Goal: Task Accomplishment & Management: Manage account settings

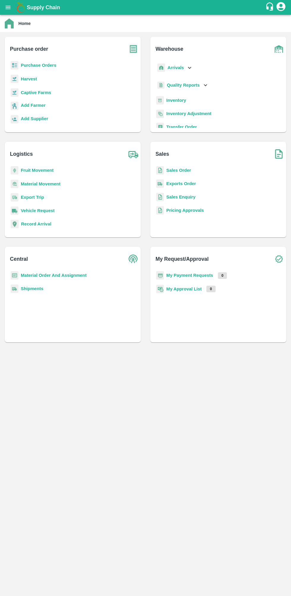
click at [185, 170] on b "Sales Order" at bounding box center [178, 170] width 25 height 5
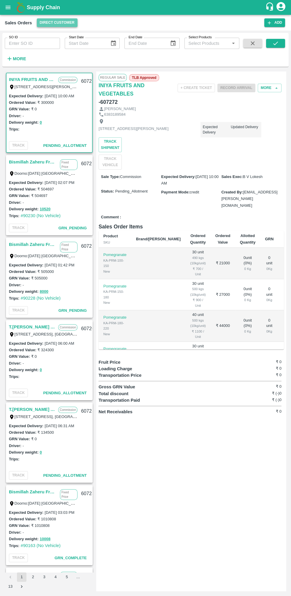
click at [67, 23] on button "Direct Customer" at bounding box center [57, 22] width 41 height 9
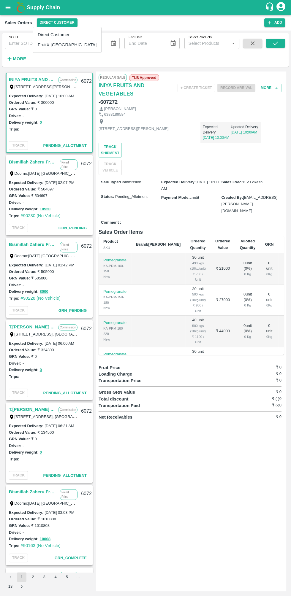
click at [68, 49] on li "FruitX [GEOGRAPHIC_DATA]" at bounding box center [67, 45] width 68 height 10
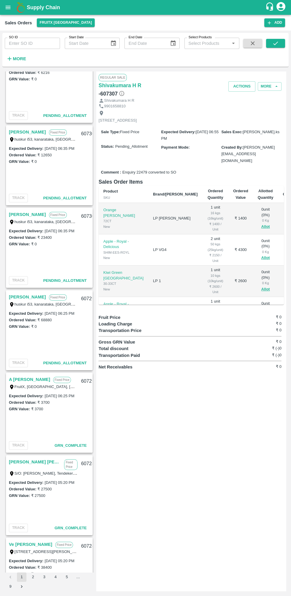
scroll to position [363, 0]
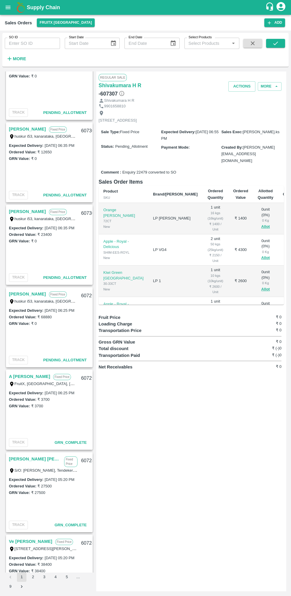
click at [42, 296] on link "[PERSON_NAME]" at bounding box center [27, 294] width 37 height 8
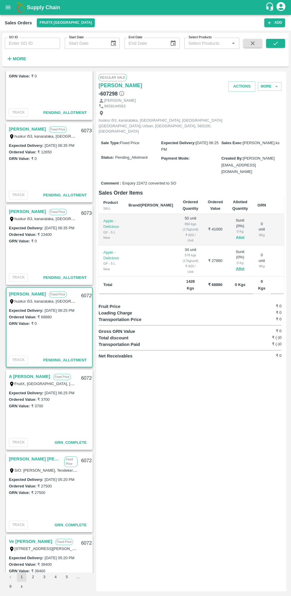
click at [236, 234] on button "Allot" at bounding box center [240, 237] width 9 height 7
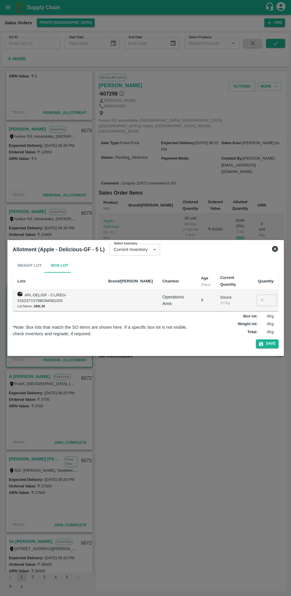
click at [268, 300] on input "number" at bounding box center [266, 300] width 20 height 11
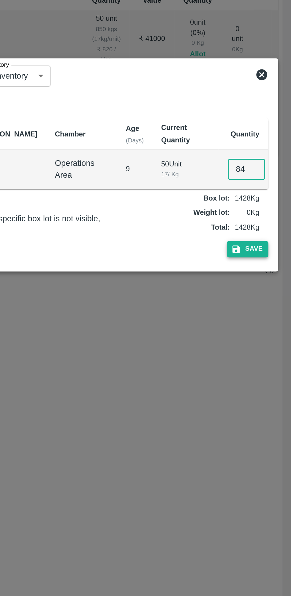
click at [271, 340] on button "Save" at bounding box center [267, 343] width 23 height 9
click at [270, 301] on input "84" at bounding box center [266, 300] width 20 height 11
type input "050"
click at [275, 343] on button "Save" at bounding box center [267, 343] width 23 height 9
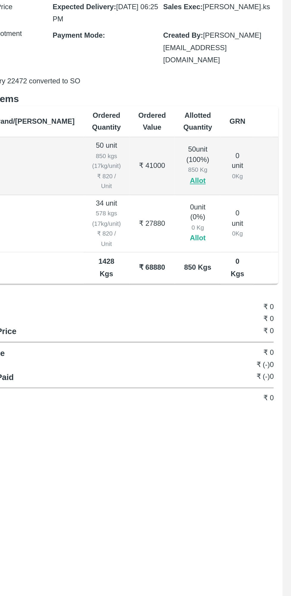
click at [236, 266] on button "Allot" at bounding box center [240, 269] width 9 height 7
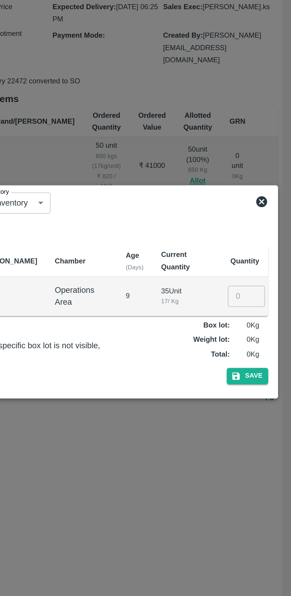
click at [267, 297] on input "number" at bounding box center [266, 300] width 20 height 11
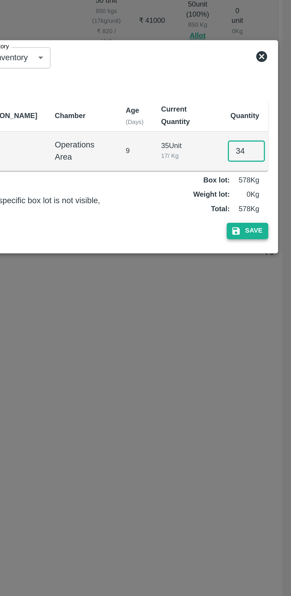
type input "34"
click at [273, 339] on button "Save" at bounding box center [267, 343] width 23 height 9
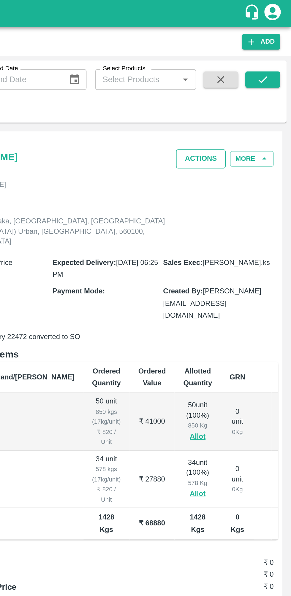
click at [247, 85] on button "Actions" at bounding box center [241, 86] width 27 height 10
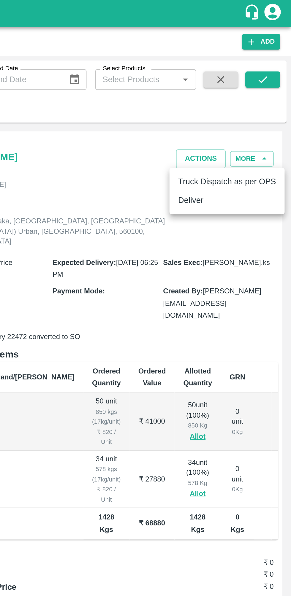
click at [247, 113] on li "Deliver" at bounding box center [256, 109] width 63 height 10
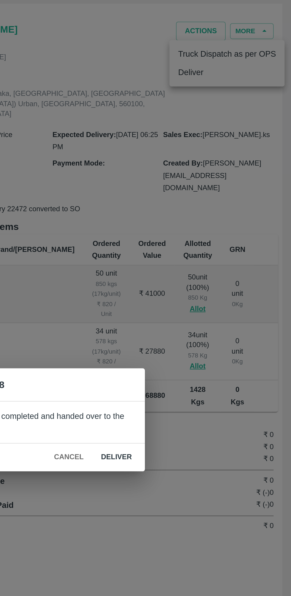
click at [202, 320] on button "Deliver" at bounding box center [196, 318] width 26 height 10
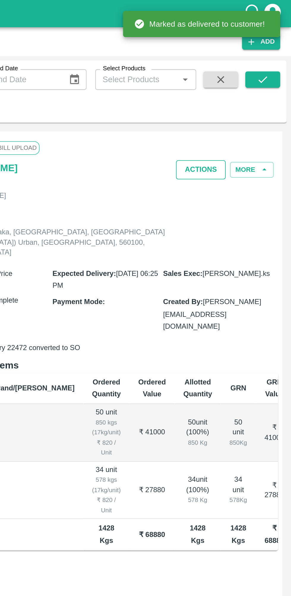
click at [244, 94] on button "Actions" at bounding box center [241, 92] width 27 height 10
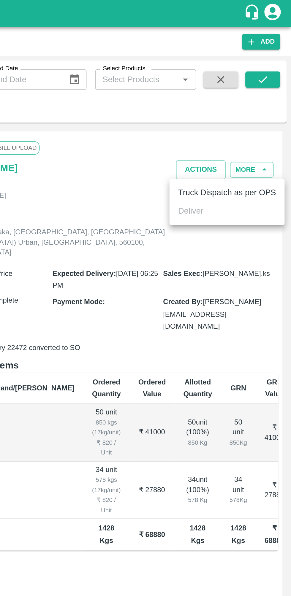
click at [256, 103] on li "Truck Dispatch as per OPS" at bounding box center [256, 105] width 63 height 10
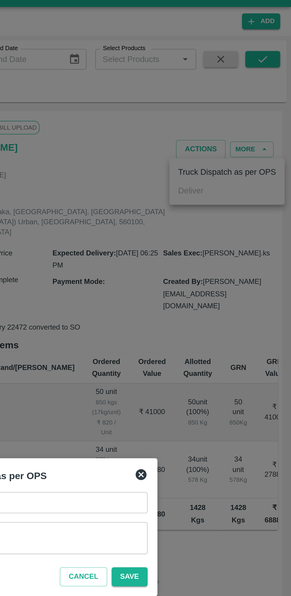
click at [193, 301] on textarea "Remarks   *" at bounding box center [145, 304] width 126 height 12
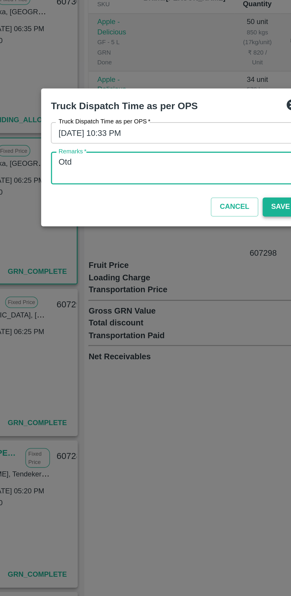
type textarea "Otd"
click at [200, 326] on button "Save" at bounding box center [203, 325] width 20 height 10
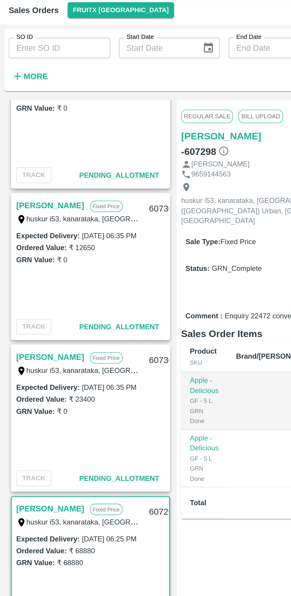
click at [36, 211] on link "[PERSON_NAME]" at bounding box center [27, 212] width 37 height 8
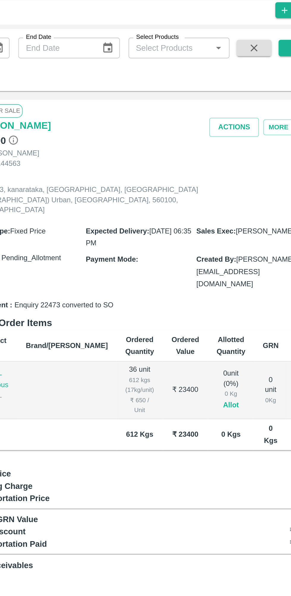
click at [236, 234] on button "Allot" at bounding box center [240, 237] width 9 height 7
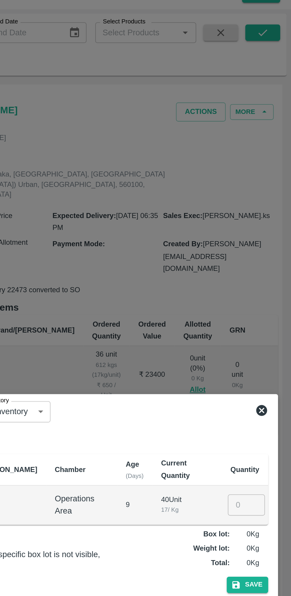
click at [265, 299] on input "number" at bounding box center [266, 300] width 20 height 11
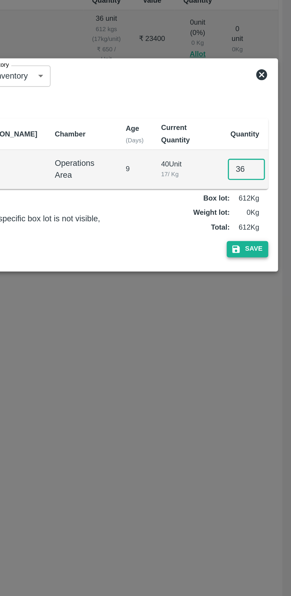
type input "36"
click at [269, 343] on button "Save" at bounding box center [267, 343] width 23 height 9
click at [272, 342] on span "Save" at bounding box center [267, 343] width 23 height 9
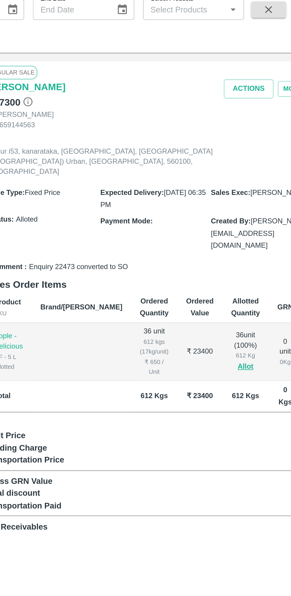
scroll to position [0, 29]
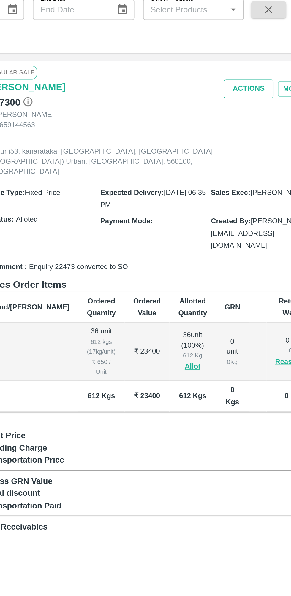
click at [243, 88] on button "Actions" at bounding box center [241, 86] width 27 height 10
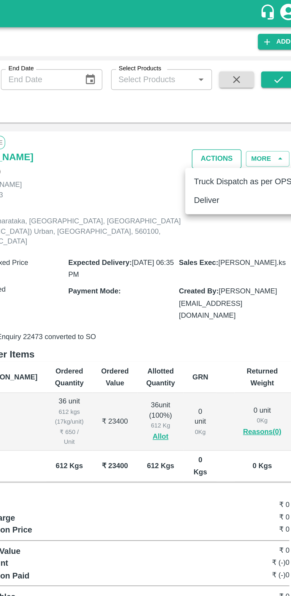
scroll to position [0, 0]
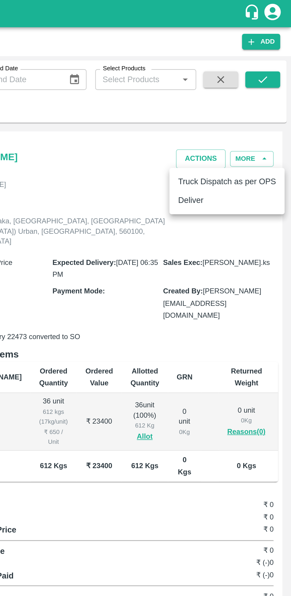
click at [258, 112] on li "Deliver" at bounding box center [256, 109] width 63 height 10
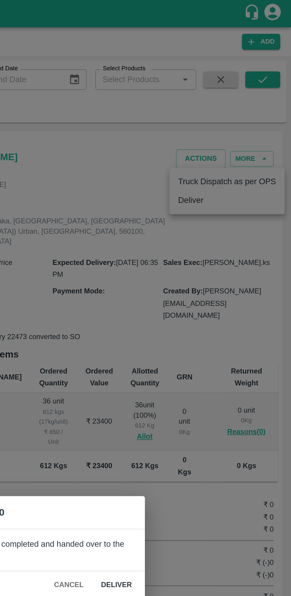
click at [199, 317] on button "Deliver" at bounding box center [196, 318] width 26 height 10
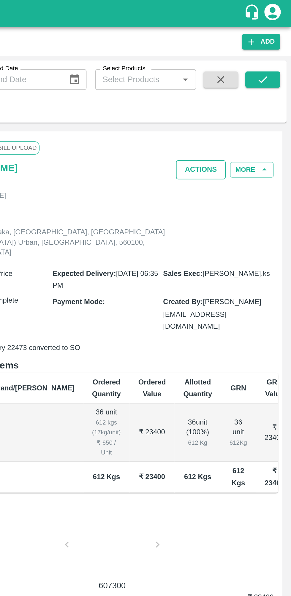
click at [250, 91] on button "Actions" at bounding box center [241, 92] width 27 height 10
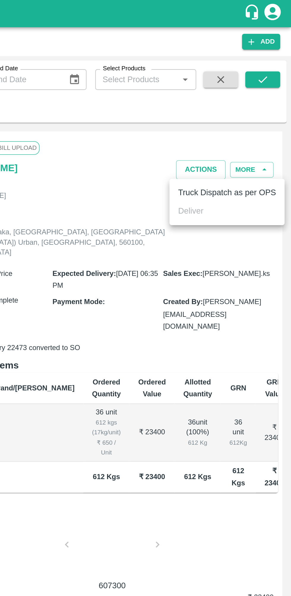
click at [256, 108] on li "Truck Dispatch as per OPS" at bounding box center [256, 105] width 63 height 10
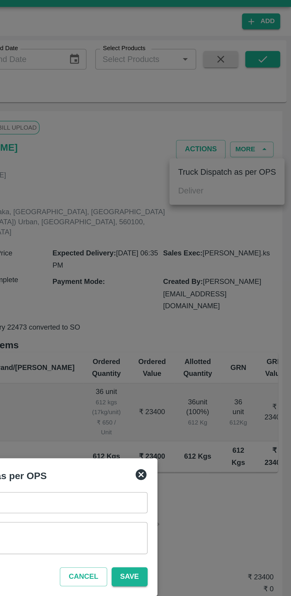
click at [194, 309] on textarea "Remarks   *" at bounding box center [145, 304] width 126 height 12
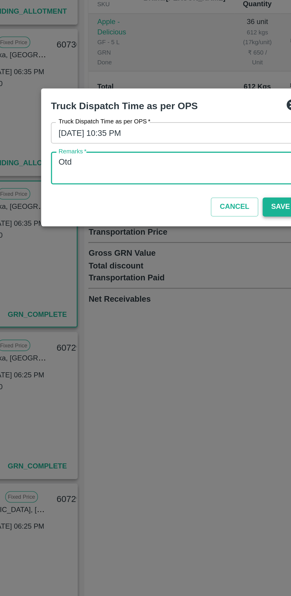
type textarea "Otd"
click at [200, 323] on button "Save" at bounding box center [203, 325] width 20 height 10
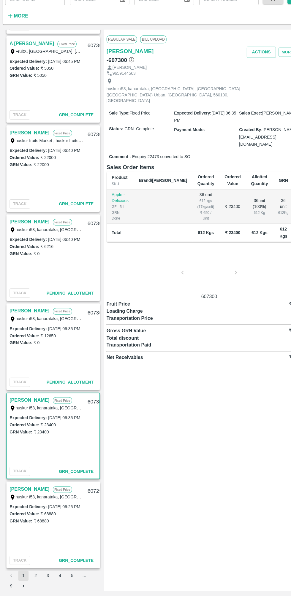
scroll to position [161, 0]
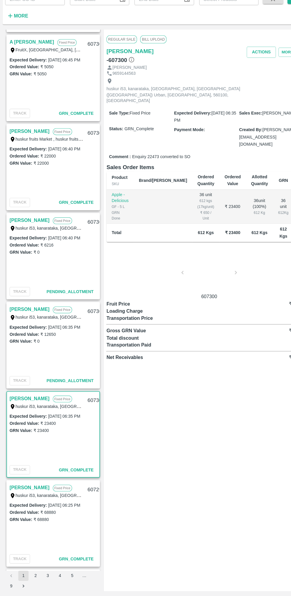
click at [36, 327] on link "[PERSON_NAME]" at bounding box center [27, 331] width 37 height 8
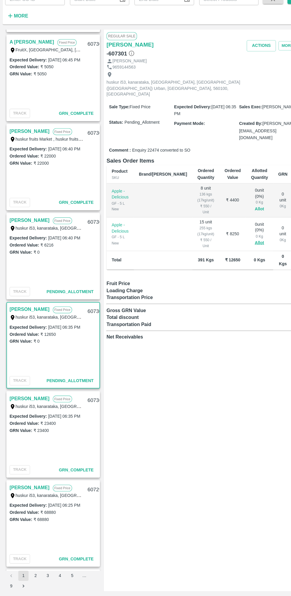
click at [236, 234] on button "Allot" at bounding box center [240, 237] width 9 height 7
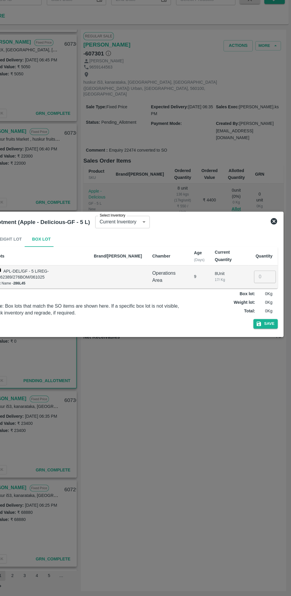
click at [261, 301] on input "number" at bounding box center [266, 300] width 20 height 11
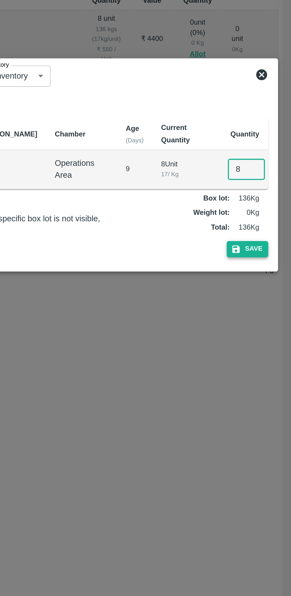
type input "8"
click at [271, 344] on button "Save" at bounding box center [267, 343] width 23 height 9
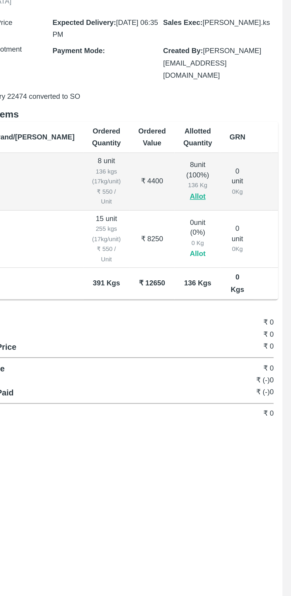
click at [236, 266] on button "Allot" at bounding box center [240, 269] width 9 height 7
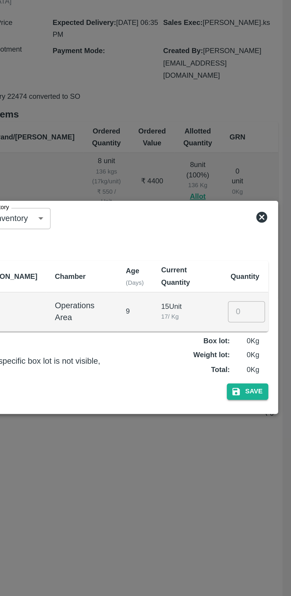
click at [265, 300] on input "number" at bounding box center [266, 300] width 20 height 11
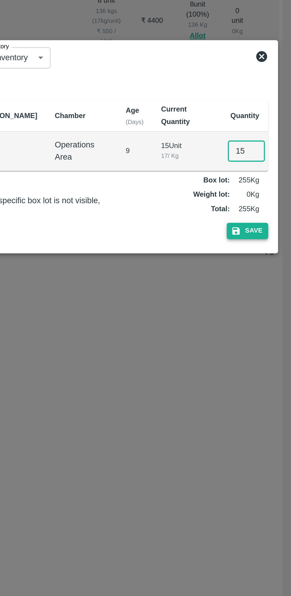
type input "15"
click at [274, 344] on button "Save" at bounding box center [267, 343] width 23 height 9
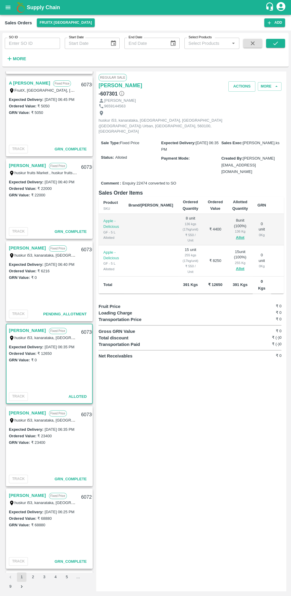
scroll to position [0, 29]
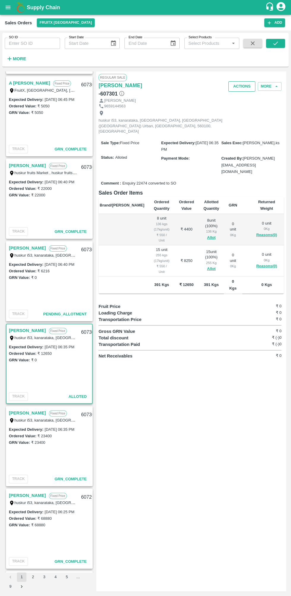
click at [242, 83] on button "Actions" at bounding box center [241, 86] width 27 height 10
click at [258, 115] on ul "Truck Dispatch as per OPS Deliver" at bounding box center [256, 103] width 63 height 25
click at [238, 112] on li "Deliver" at bounding box center [256, 109] width 63 height 10
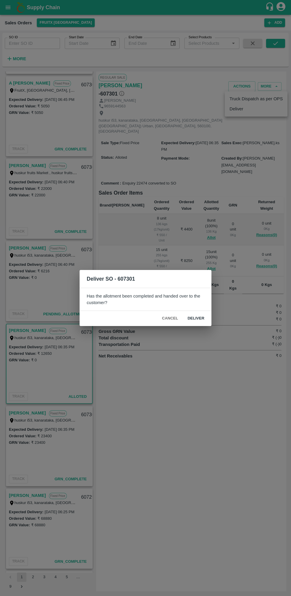
click at [206, 314] on button "Deliver" at bounding box center [196, 318] width 26 height 10
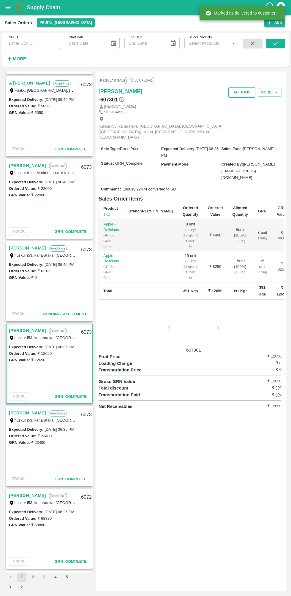
click at [243, 92] on button "Actions" at bounding box center [241, 92] width 27 height 10
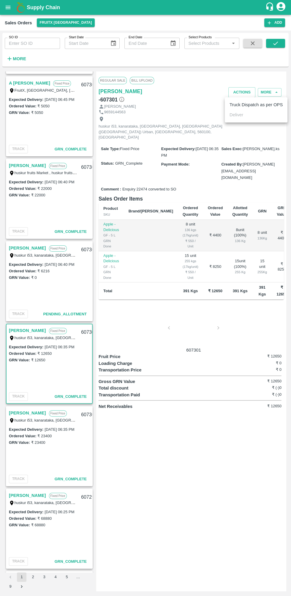
click at [256, 107] on li "Truck Dispatch as per OPS" at bounding box center [256, 105] width 63 height 10
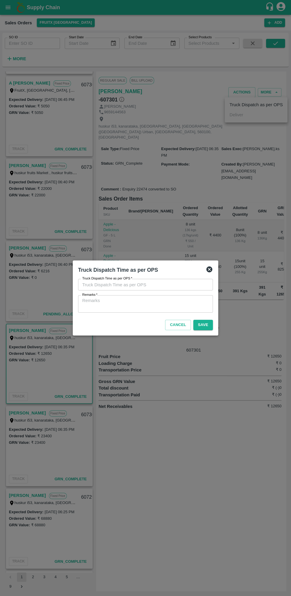
type input "[DATE] 10:36 PM"
click at [188, 301] on textarea "Remarks   *" at bounding box center [145, 304] width 126 height 12
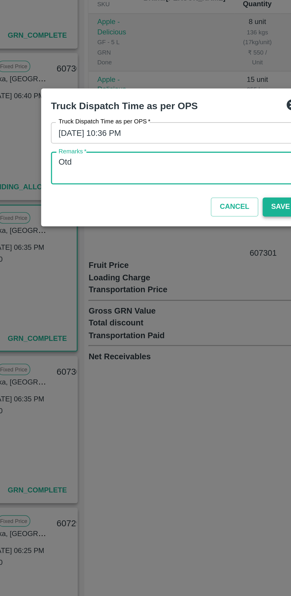
type textarea "Otd"
click at [200, 324] on button "Save" at bounding box center [203, 325] width 20 height 10
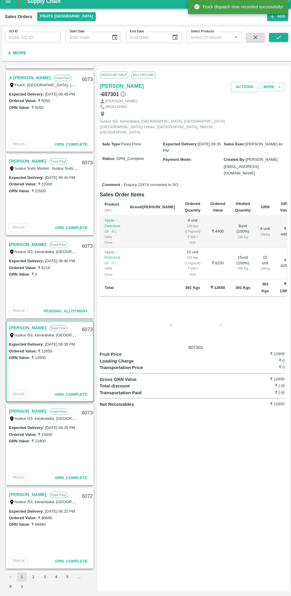
scroll to position [0, 0]
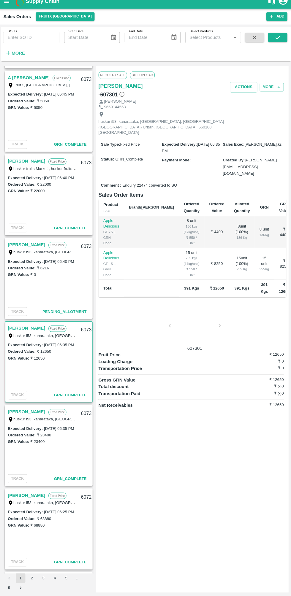
click at [32, 248] on link "[PERSON_NAME]" at bounding box center [27, 248] width 37 height 8
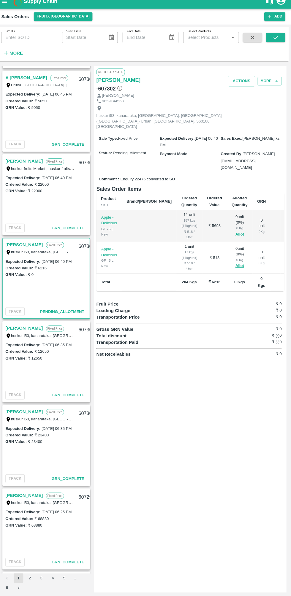
click at [236, 234] on button "Allot" at bounding box center [240, 237] width 9 height 7
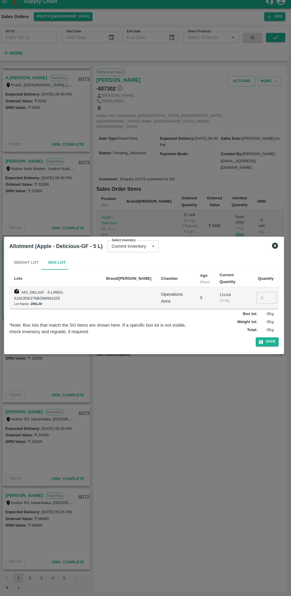
click at [266, 300] on input "number" at bounding box center [266, 300] width 20 height 11
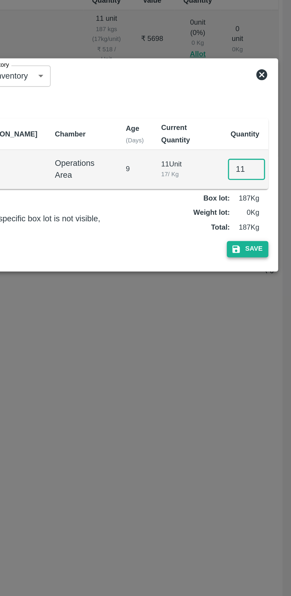
type input "11"
click at [273, 343] on button "Save" at bounding box center [267, 343] width 23 height 9
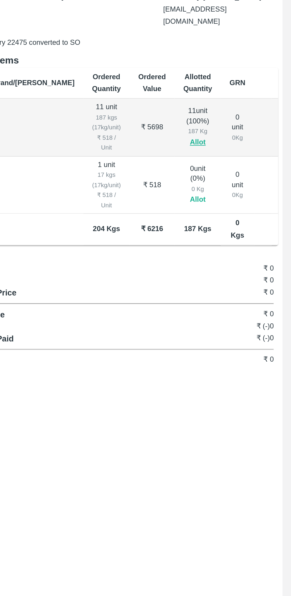
click at [236, 266] on button "Allot" at bounding box center [240, 269] width 9 height 7
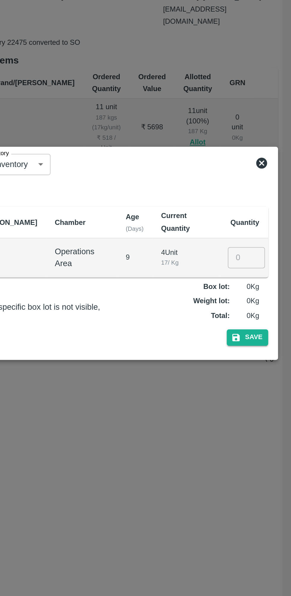
click at [263, 300] on input "number" at bounding box center [266, 300] width 20 height 11
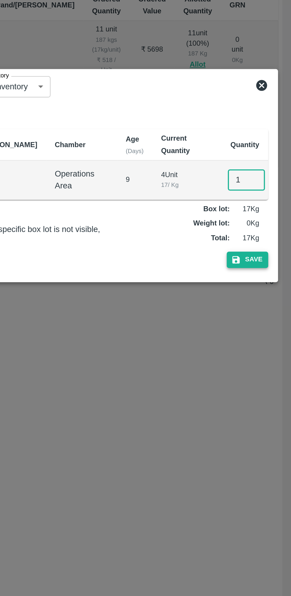
type input "1"
click at [271, 341] on button "Save" at bounding box center [267, 343] width 23 height 9
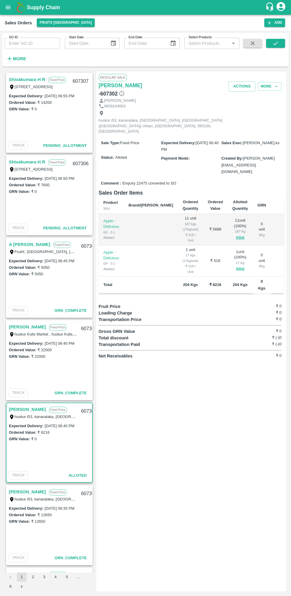
click at [28, 246] on link "A [PERSON_NAME]" at bounding box center [29, 245] width 41 height 8
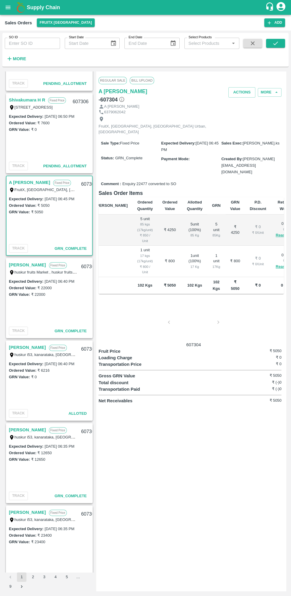
scroll to position [62, 0]
click at [36, 344] on link "[PERSON_NAME]" at bounding box center [27, 347] width 37 height 8
